Goal: Check status: Check status

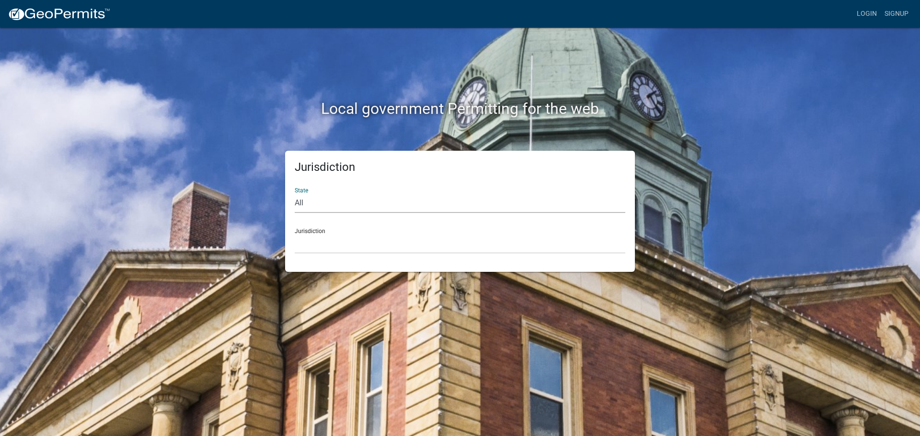
click at [312, 203] on select "All [US_STATE] [US_STATE] [US_STATE] [US_STATE] [US_STATE] [US_STATE] [US_STATE…" at bounding box center [460, 204] width 331 height 20
select select "[US_STATE]"
click at [295, 194] on select "All [US_STATE] [US_STATE] [US_STATE] [US_STATE] [US_STATE] [US_STATE] [US_STATE…" at bounding box center [460, 204] width 331 height 20
click at [317, 245] on select "City of [GEOGRAPHIC_DATA], [US_STATE] City of [GEOGRAPHIC_DATA], [US_STATE] Cit…" at bounding box center [460, 244] width 331 height 20
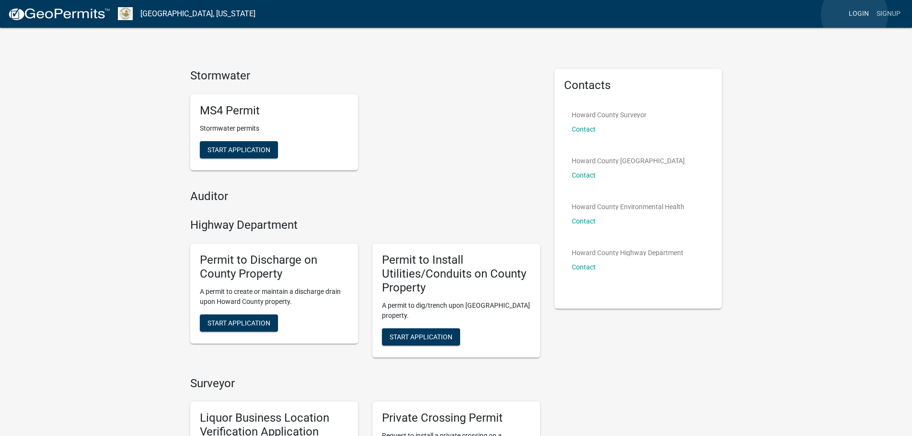
click at [854, 15] on link "Login" at bounding box center [858, 14] width 28 height 18
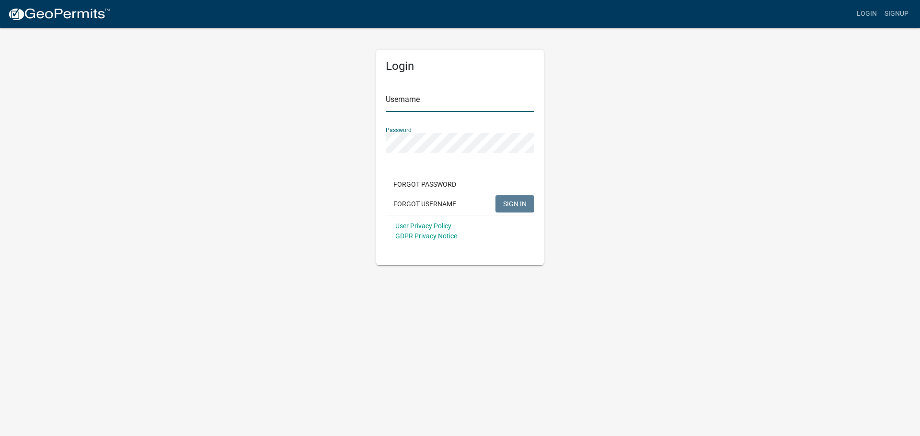
click at [409, 103] on input "Username" at bounding box center [460, 102] width 148 height 20
type input "[EMAIL_ADDRESS][DOMAIN_NAME]"
click at [505, 205] on span "SIGN IN" at bounding box center [514, 204] width 23 height 8
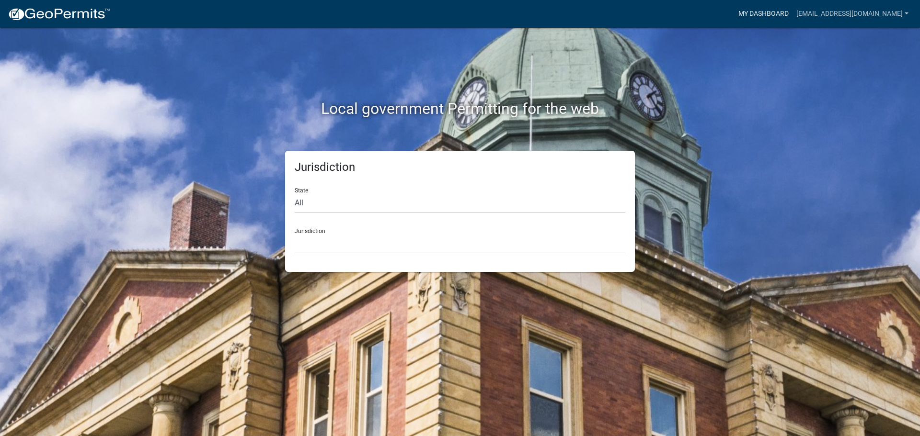
click at [792, 15] on link "My Dashboard" at bounding box center [763, 14] width 58 height 18
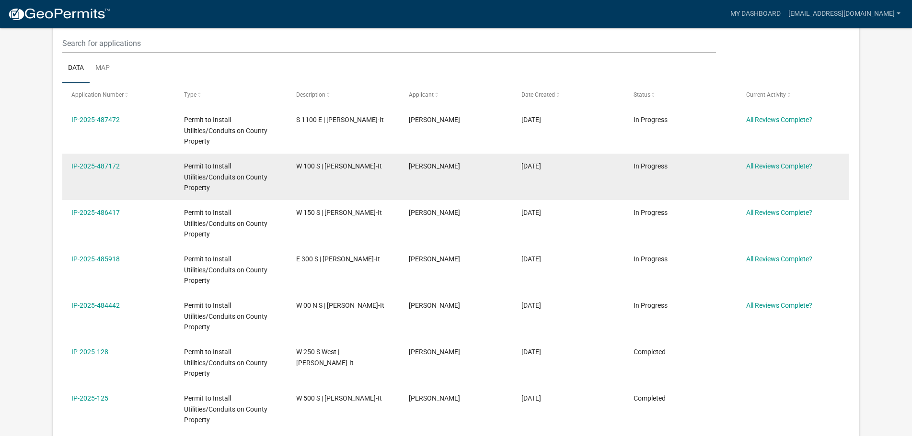
scroll to position [192, 0]
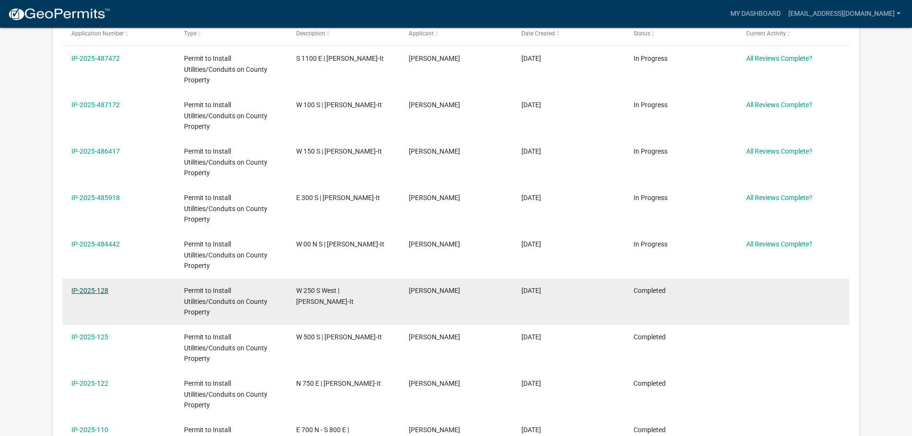
click at [83, 292] on link "IP-2025-128" at bounding box center [89, 291] width 37 height 8
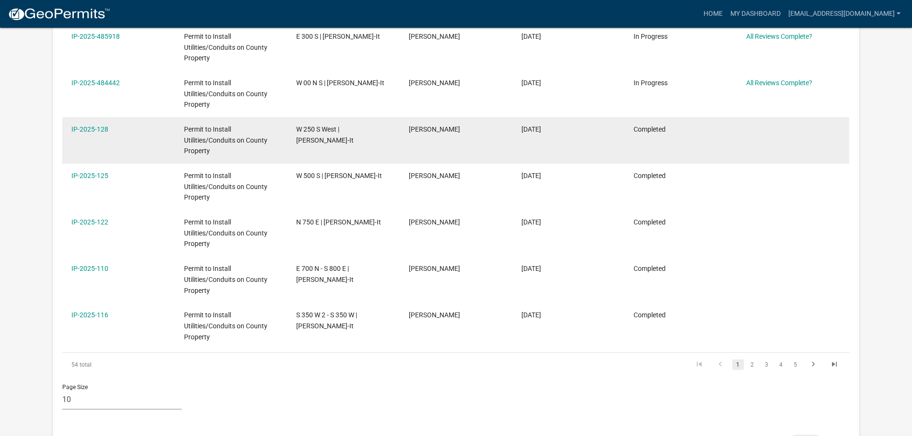
scroll to position [354, 0]
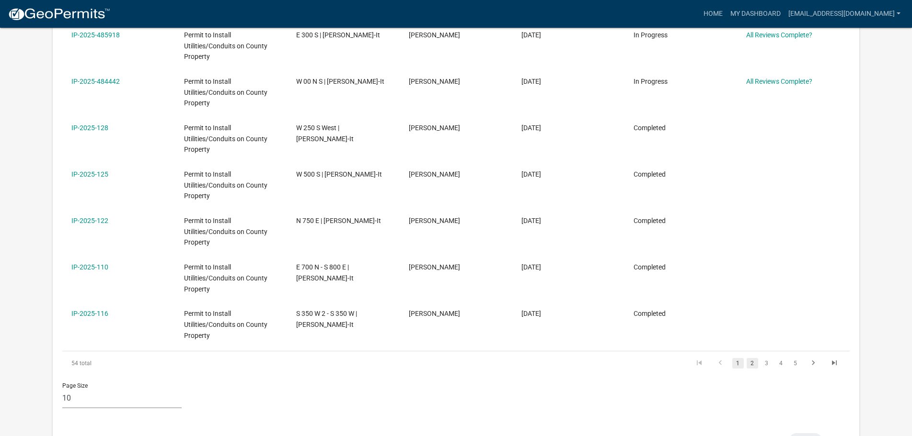
click at [754, 360] on link "2" at bounding box center [751, 363] width 11 height 11
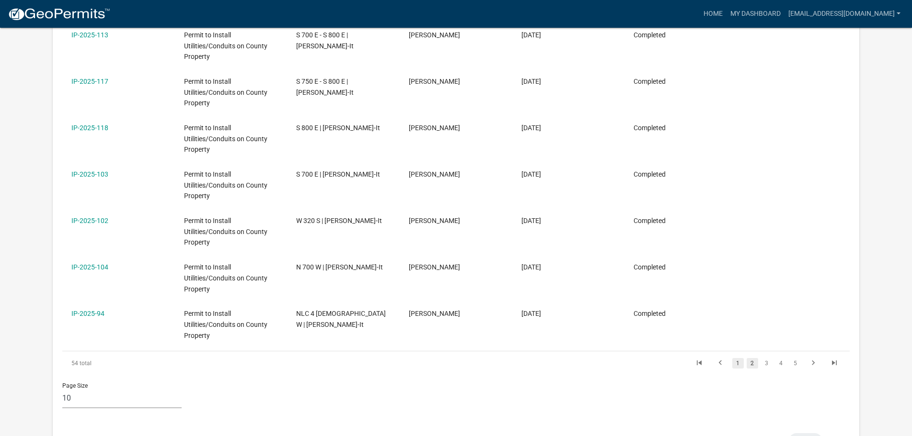
click at [738, 368] on link "1" at bounding box center [737, 363] width 11 height 11
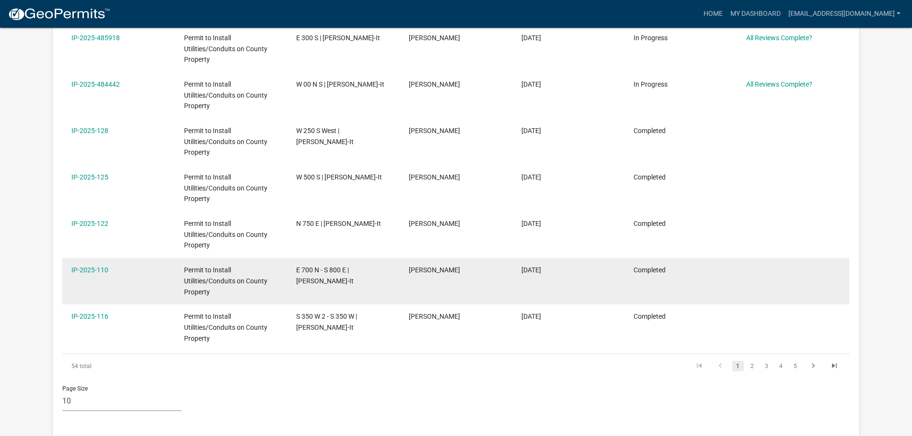
scroll to position [67, 0]
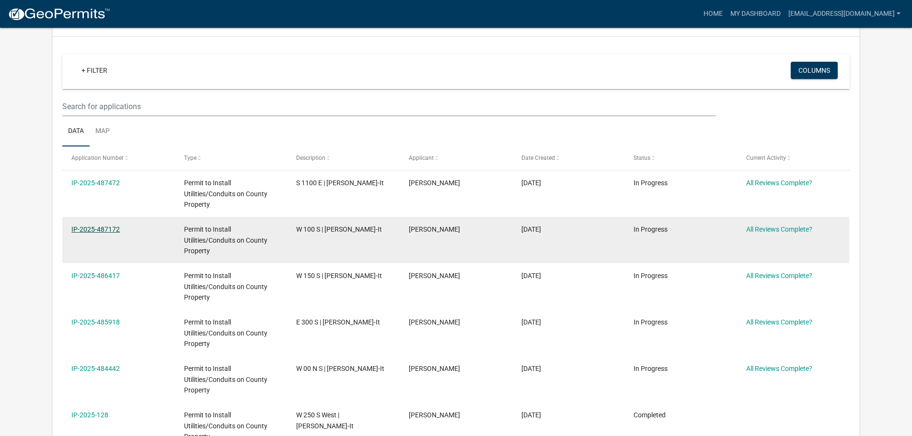
click at [114, 228] on link "IP-2025-487172" at bounding box center [95, 230] width 48 height 8
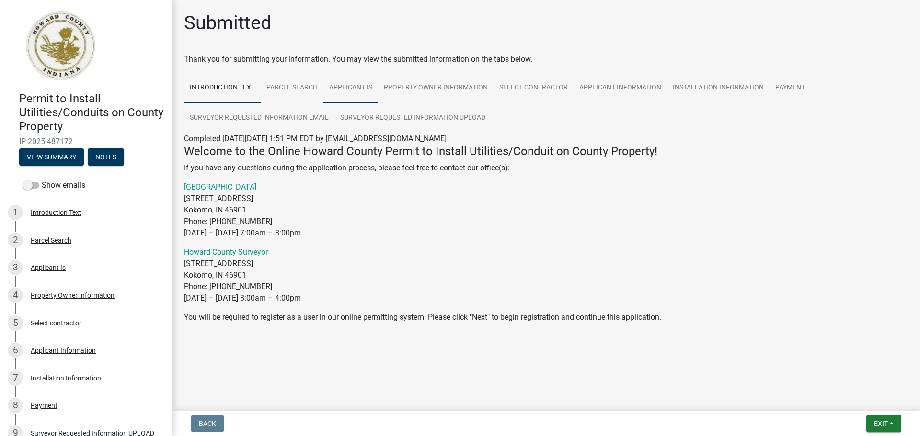
click at [360, 88] on link "Applicant Is" at bounding box center [350, 88] width 55 height 31
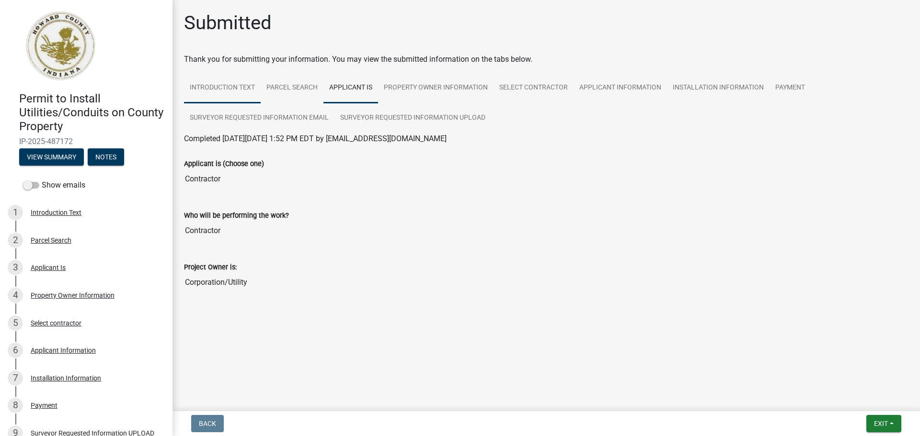
click at [226, 86] on link "Introduction Text" at bounding box center [222, 88] width 77 height 31
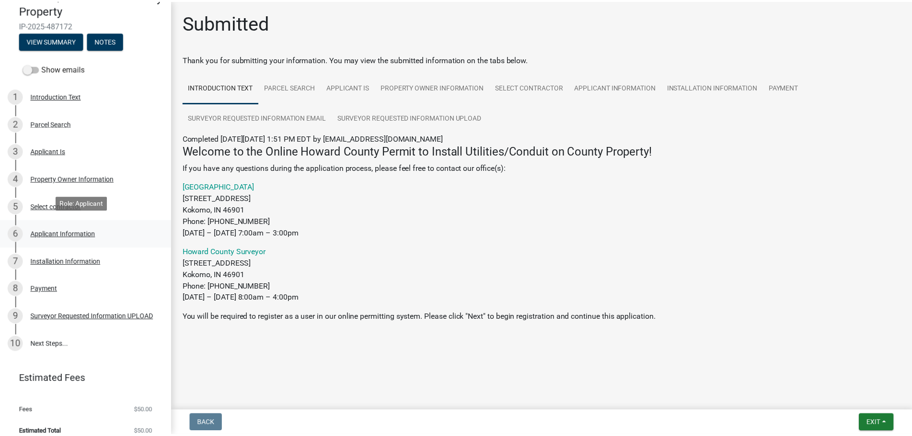
scroll to position [127, 0]
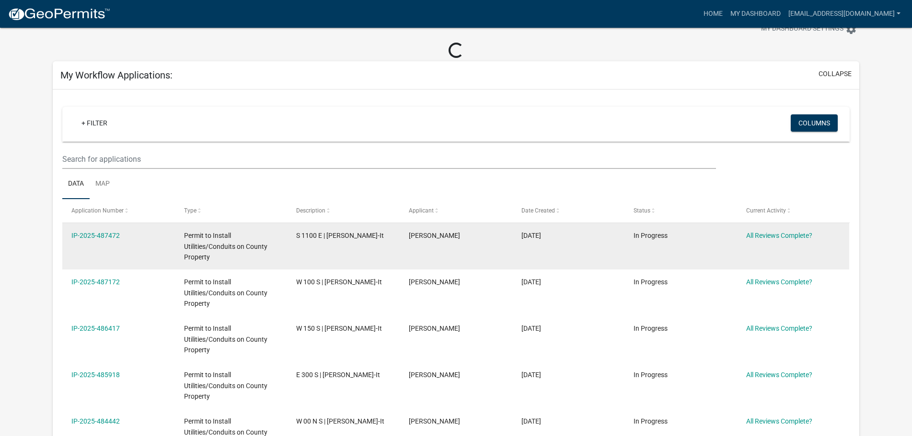
scroll to position [48, 0]
